Goal: Task Accomplishment & Management: Manage account settings

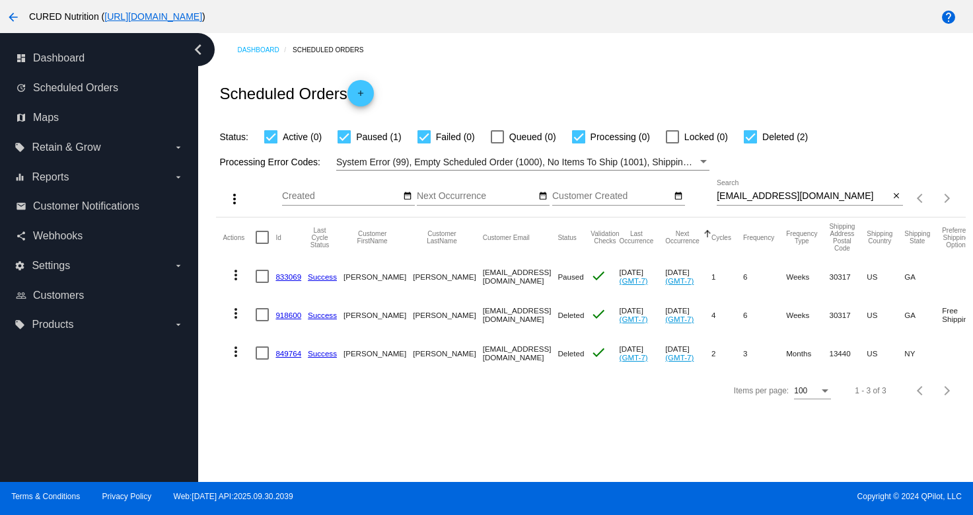
click at [778, 200] on input "[EMAIL_ADDRESS][DOMAIN_NAME]" at bounding box center [803, 196] width 172 height 11
paste input "[EMAIL_ADDRESS][DOMAIN_NAME]"
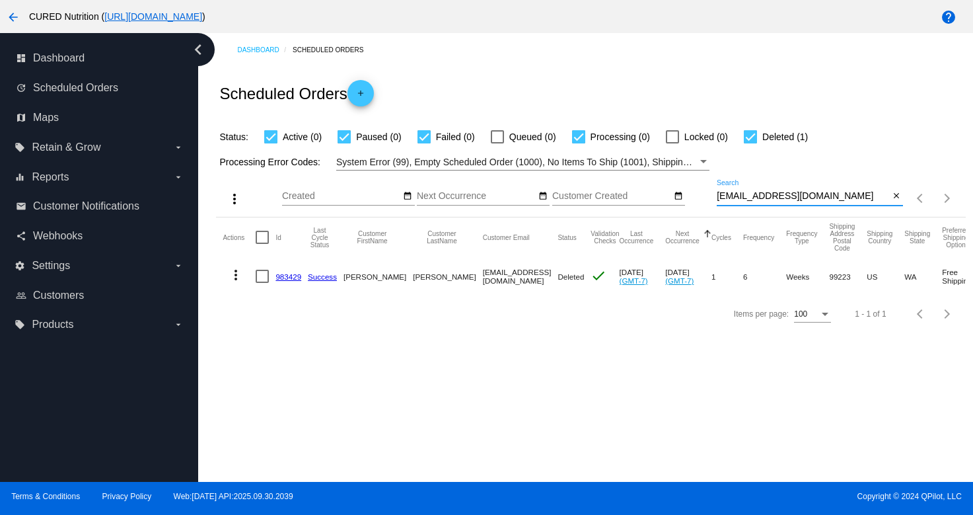
click at [792, 194] on input "[EMAIL_ADDRESS][DOMAIN_NAME]" at bounding box center [803, 196] width 172 height 11
click at [755, 192] on input "[EMAIL_ADDRESS][DOMAIN_NAME]" at bounding box center [803, 196] width 172 height 11
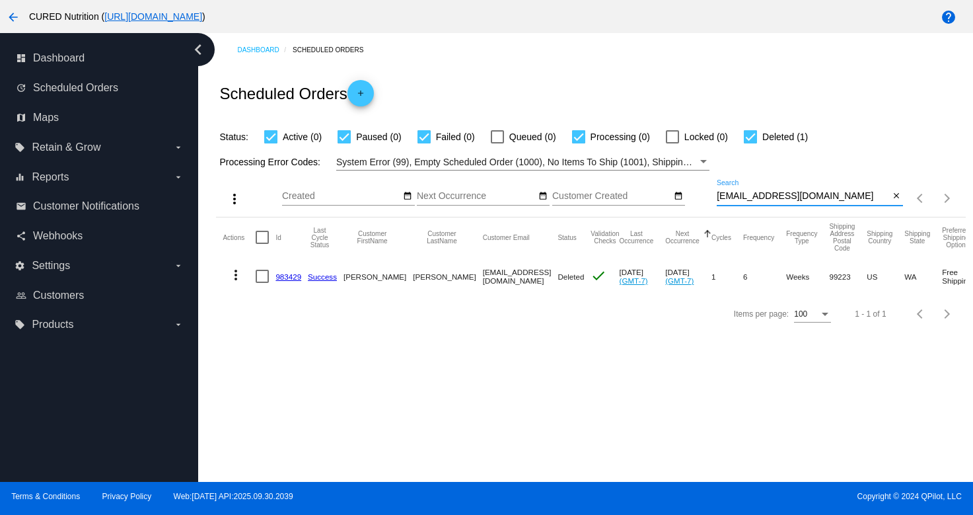
click at [755, 192] on input "[EMAIL_ADDRESS][DOMAIN_NAME]" at bounding box center [803, 196] width 172 height 11
paste input "[EMAIL_ADDRESS][DOMAIN_NAME]"
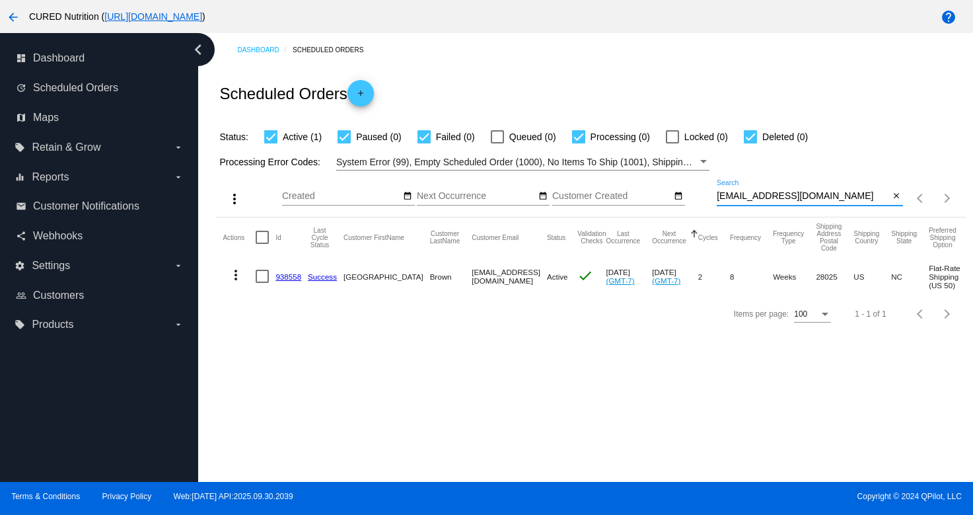
type input "[EMAIL_ADDRESS][DOMAIN_NAME]"
click at [285, 276] on link "938558" at bounding box center [289, 276] width 26 height 9
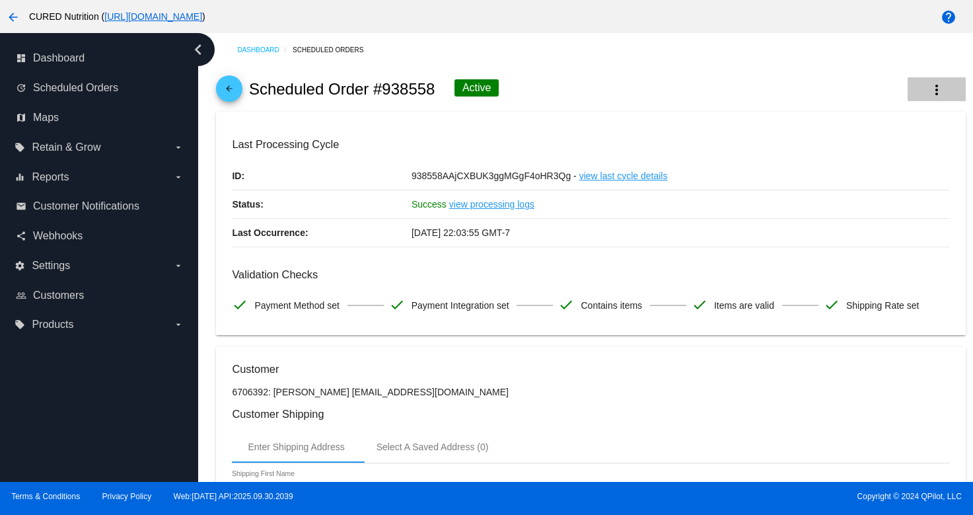
click at [923, 94] on button "more_vert" at bounding box center [937, 89] width 58 height 24
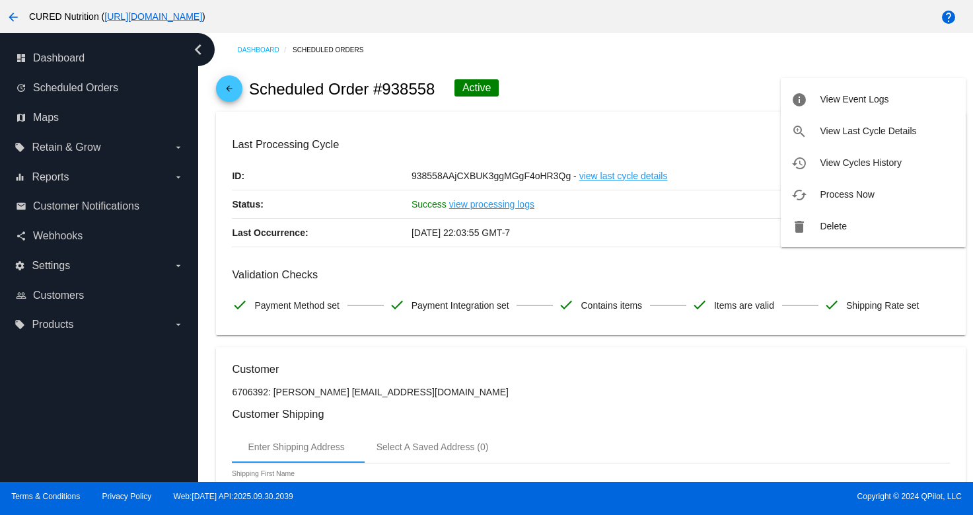
click at [697, 101] on div at bounding box center [486, 257] width 973 height 515
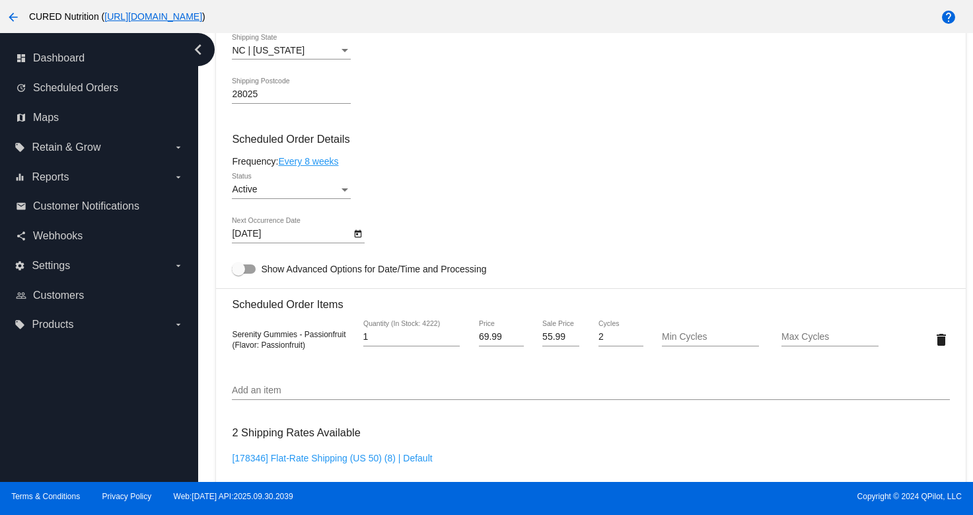
scroll to position [744, 0]
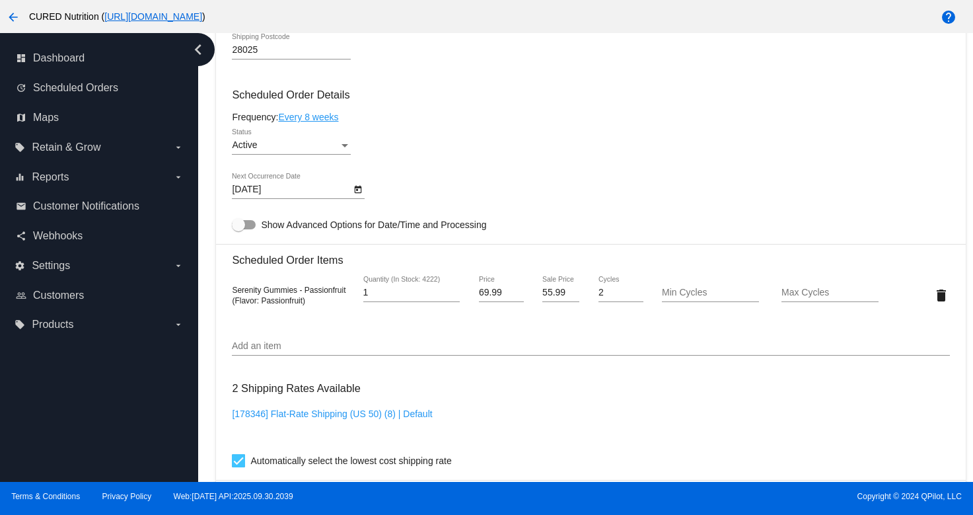
click at [338, 151] on div "Active" at bounding box center [285, 145] width 107 height 11
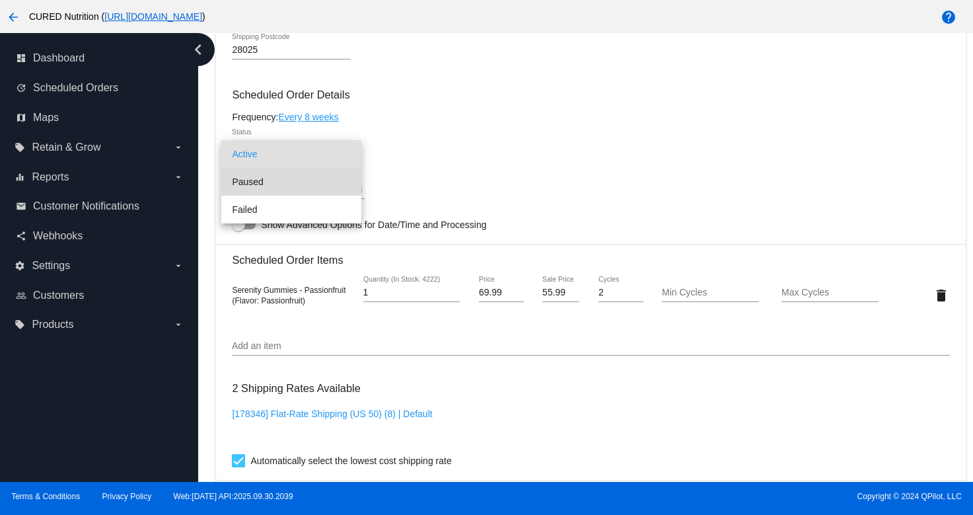
click at [332, 180] on span "Paused" at bounding box center [291, 182] width 119 height 28
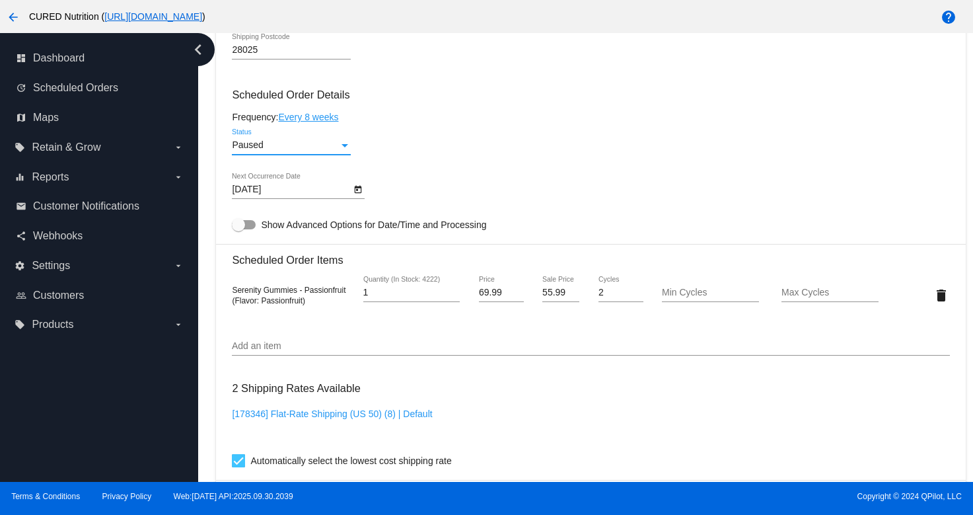
click at [209, 232] on div "Dashboard Scheduled Orders arrow_back Scheduled Order #938558 Paused more_vert …" at bounding box center [591, 130] width 765 height 1682
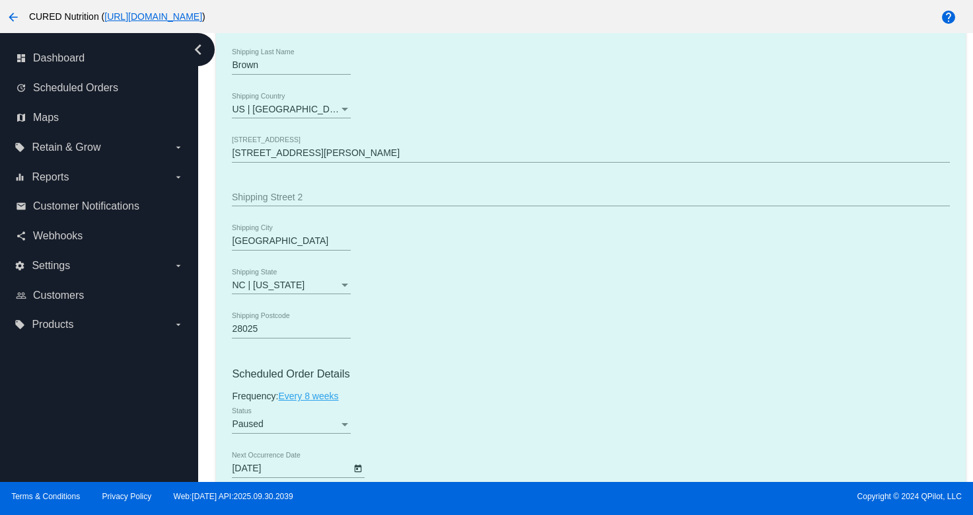
scroll to position [0, 0]
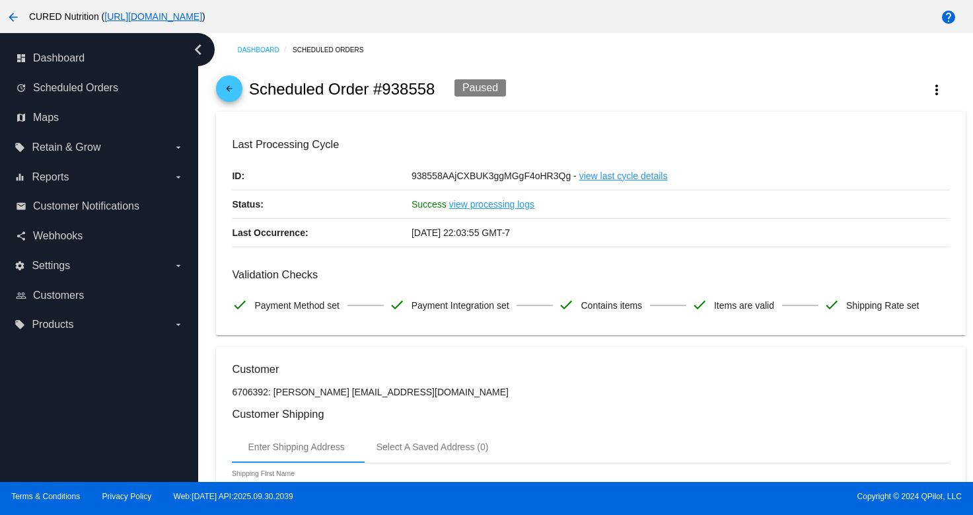
click at [230, 98] on mat-icon "arrow_back" at bounding box center [229, 92] width 16 height 16
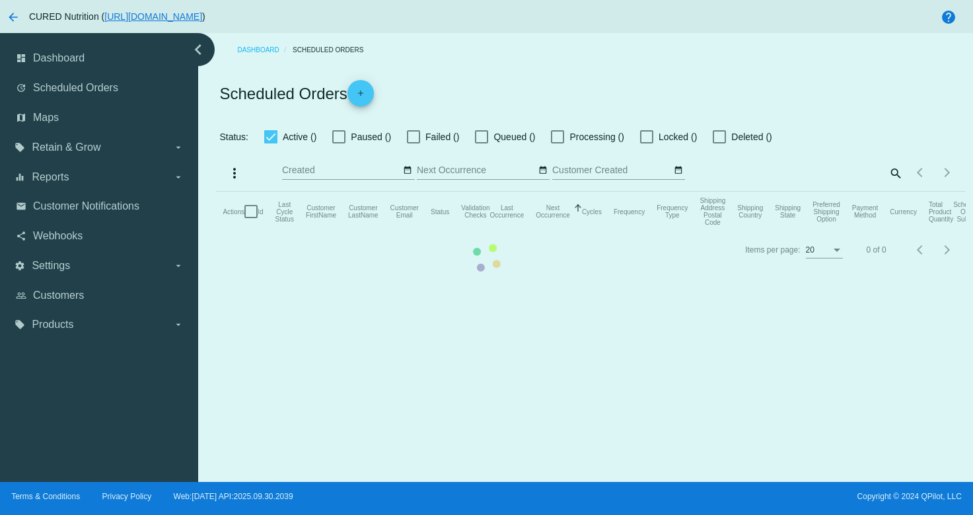
checkbox input "true"
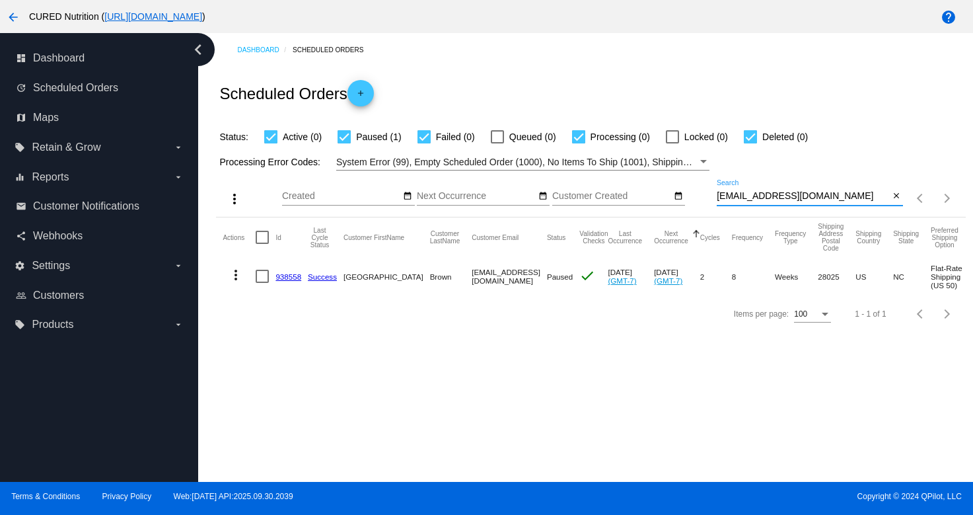
click at [784, 194] on input "[EMAIL_ADDRESS][DOMAIN_NAME]" at bounding box center [803, 196] width 172 height 11
paste input "[EMAIL_ADDRESS][DOMAIN_NAME]"
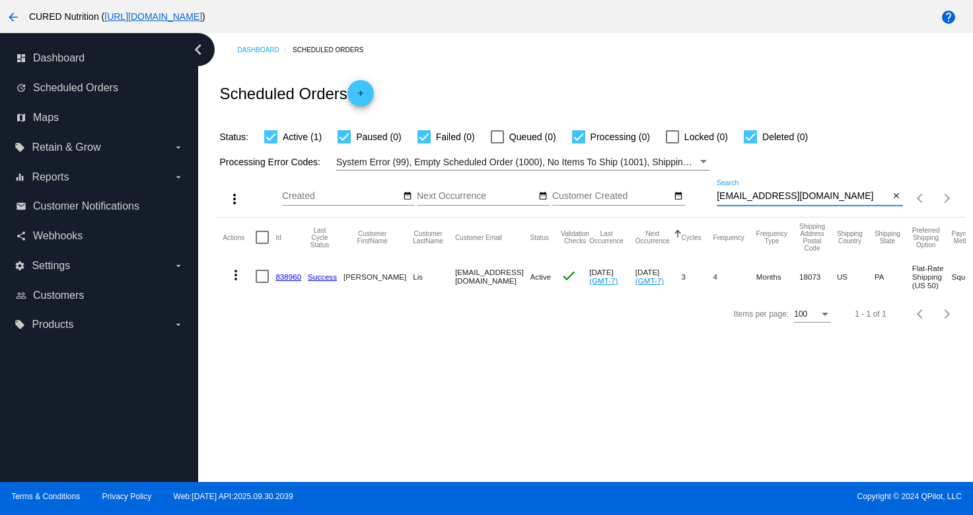
type input "[EMAIL_ADDRESS][DOMAIN_NAME]"
click at [277, 277] on link "838960" at bounding box center [289, 276] width 26 height 9
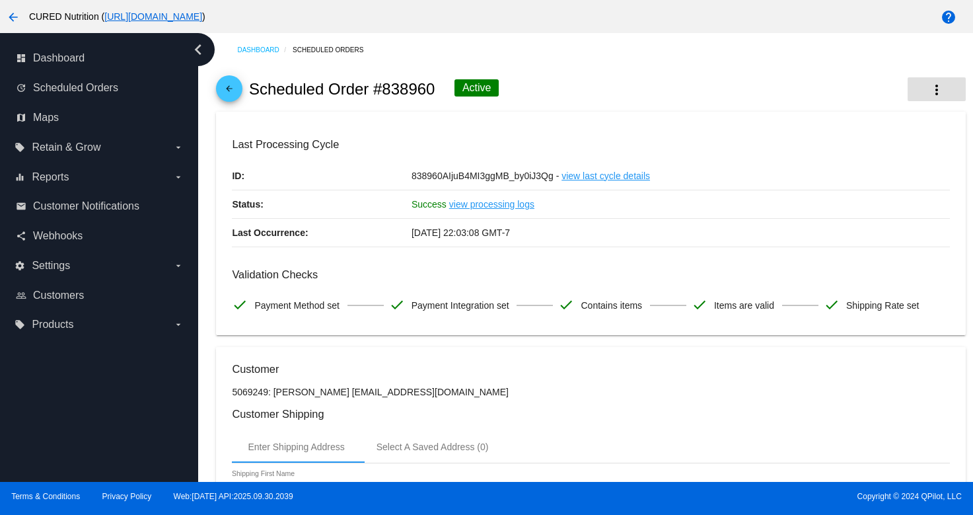
click at [953, 83] on button "more_vert" at bounding box center [937, 89] width 58 height 24
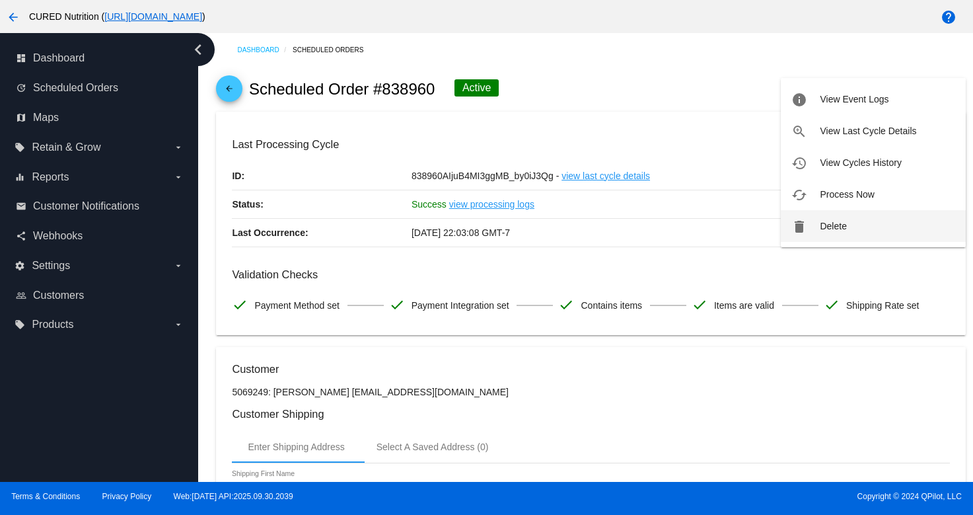
click at [850, 230] on button "delete Delete" at bounding box center [873, 226] width 185 height 32
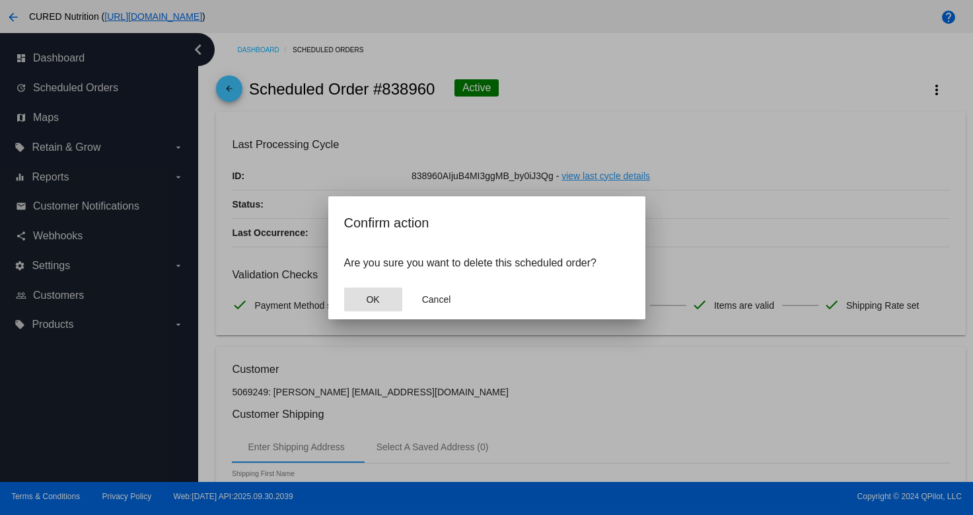
click at [379, 296] on span "OK" at bounding box center [372, 299] width 13 height 11
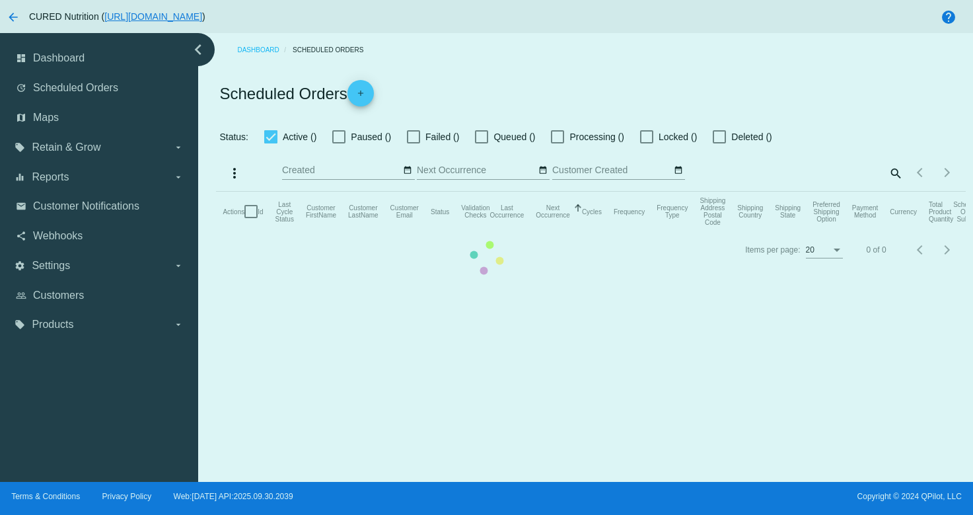
checkbox input "true"
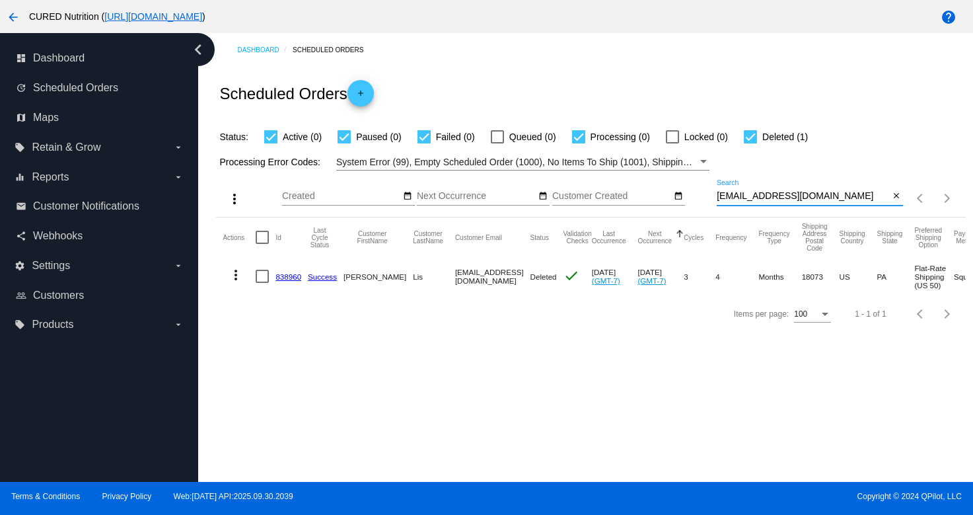
click at [780, 197] on input "[EMAIL_ADDRESS][DOMAIN_NAME]" at bounding box center [803, 196] width 172 height 11
click at [778, 196] on input "[EMAIL_ADDRESS][DOMAIN_NAME]" at bounding box center [803, 196] width 172 height 11
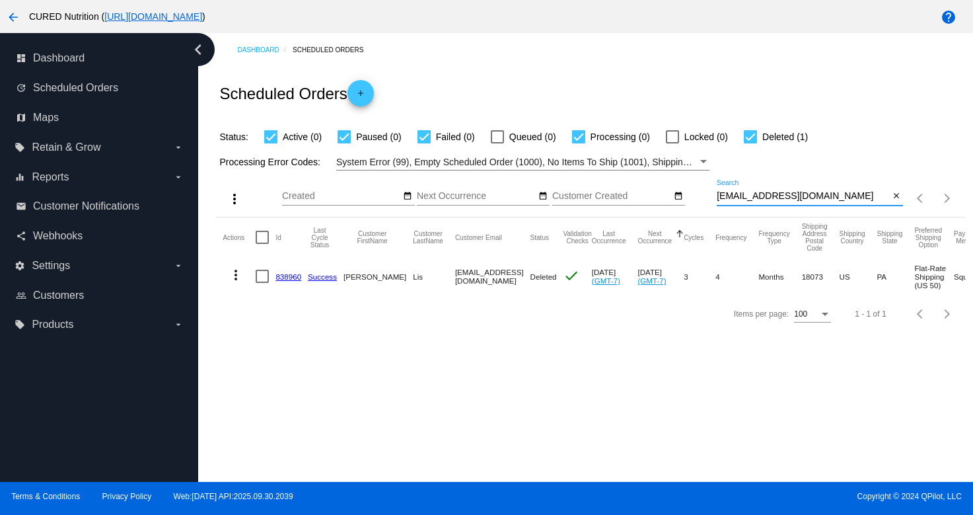
paste input "[EMAIL_ADDRESS][DOMAIN_NAME]"
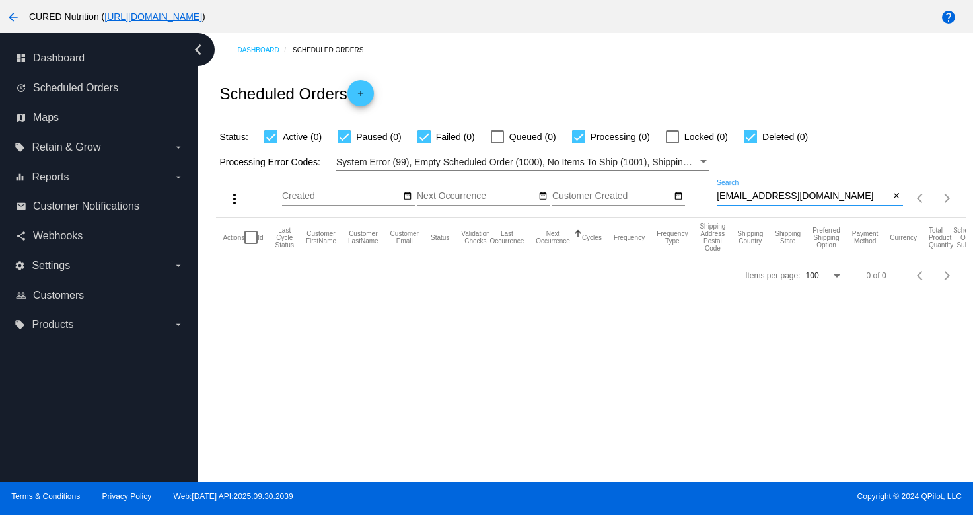
click at [786, 196] on input "[EMAIL_ADDRESS][DOMAIN_NAME]" at bounding box center [803, 196] width 172 height 11
paste input "mpsapp7"
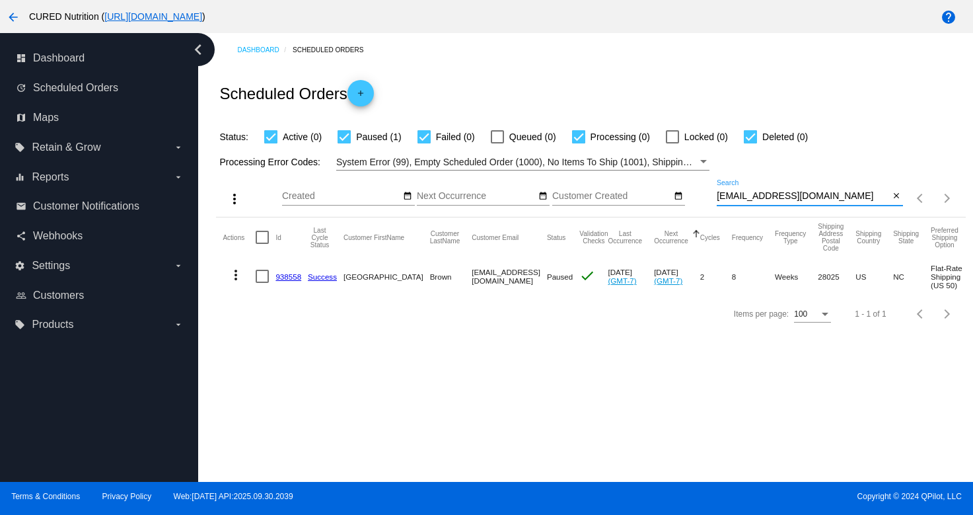
type input "[EMAIL_ADDRESS][DOMAIN_NAME]"
click at [297, 276] on link "938558" at bounding box center [289, 276] width 26 height 9
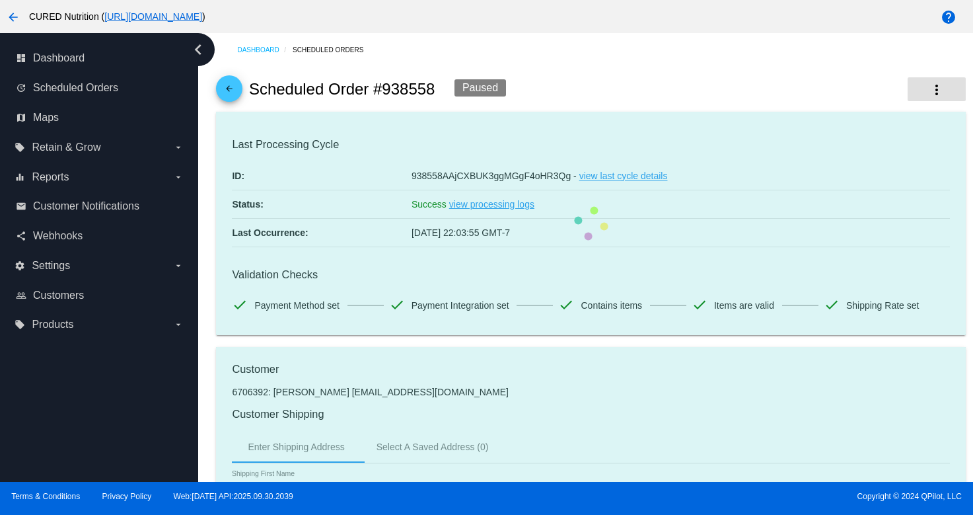
click at [922, 93] on button "more_vert" at bounding box center [937, 89] width 58 height 24
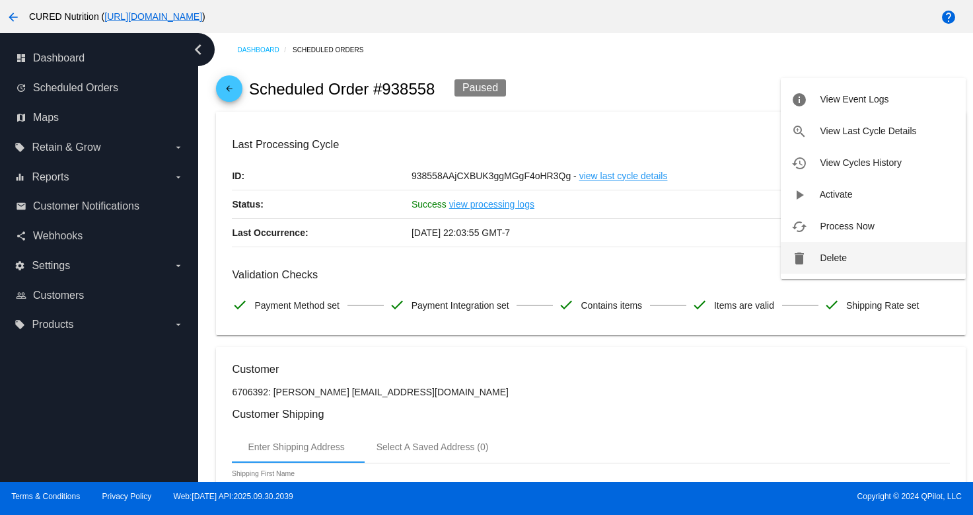
click at [843, 256] on span "Delete" at bounding box center [833, 257] width 26 height 11
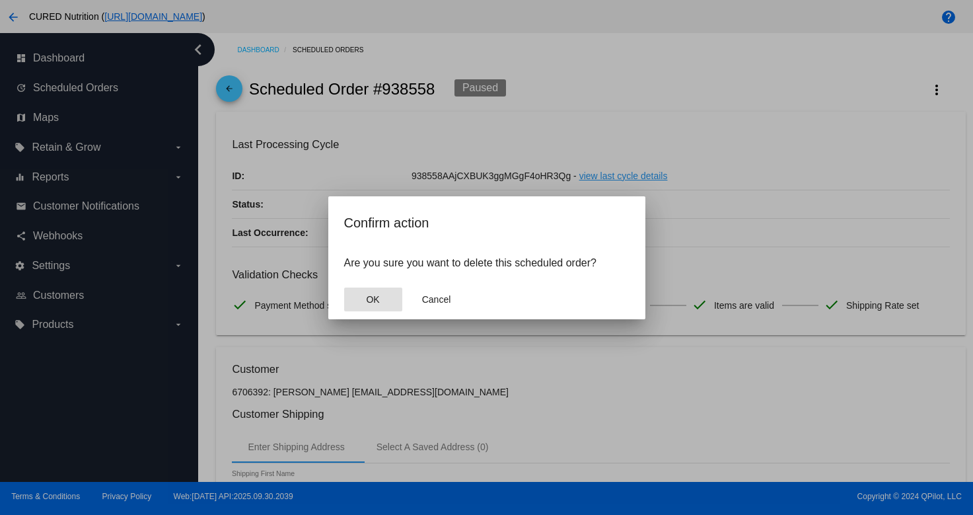
click at [393, 299] on button "OK" at bounding box center [373, 299] width 58 height 24
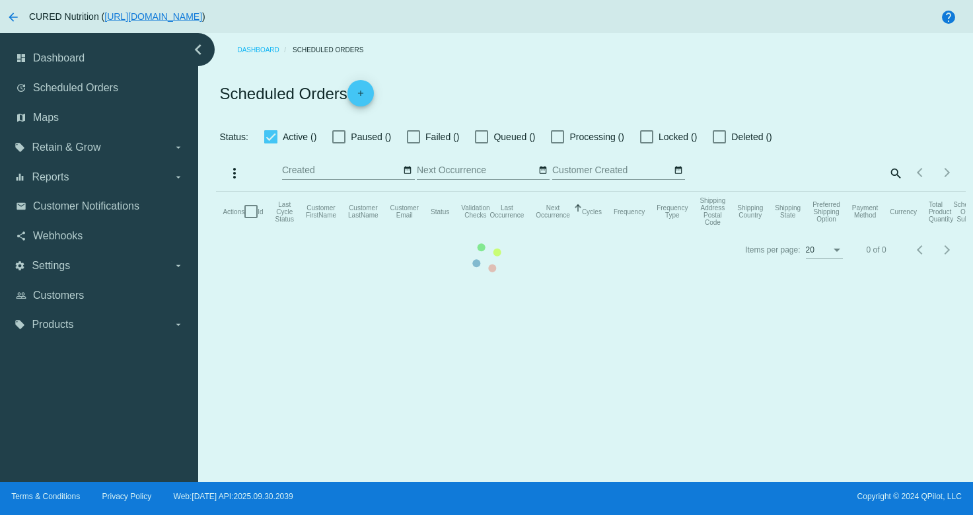
checkbox input "true"
